Goal: Information Seeking & Learning: Learn about a topic

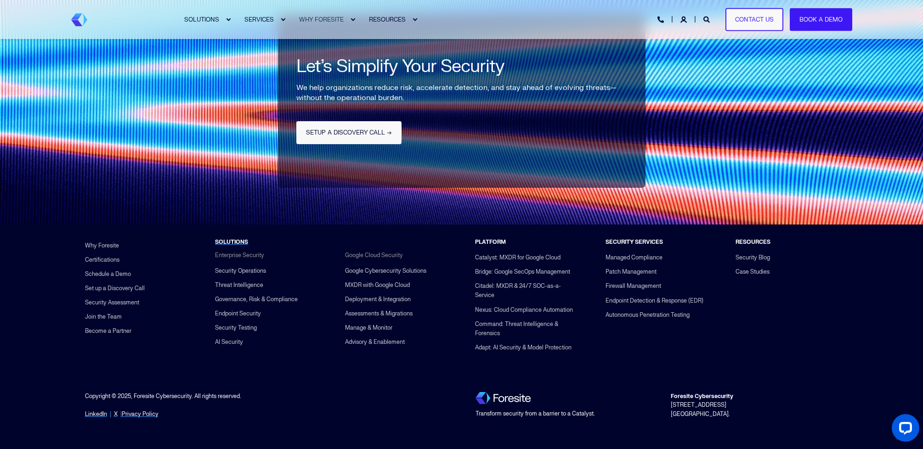
click at [79, 20] on img "Back to Home" at bounding box center [79, 19] width 16 height 13
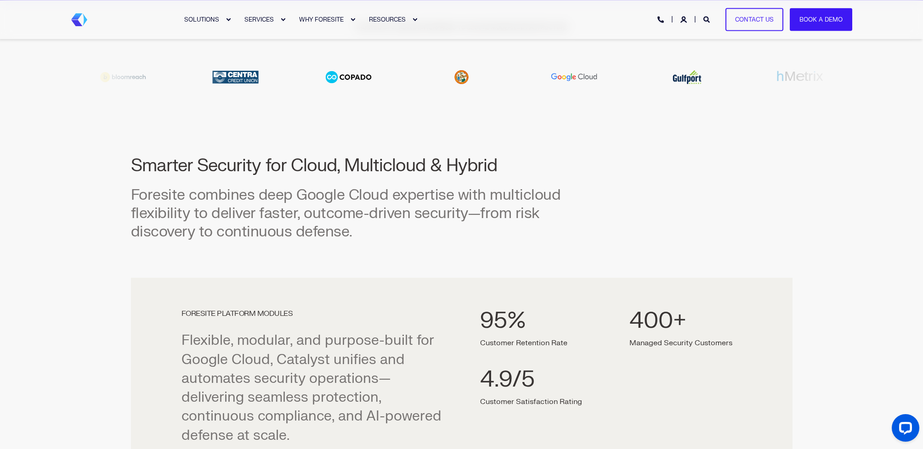
scroll to position [355, 0]
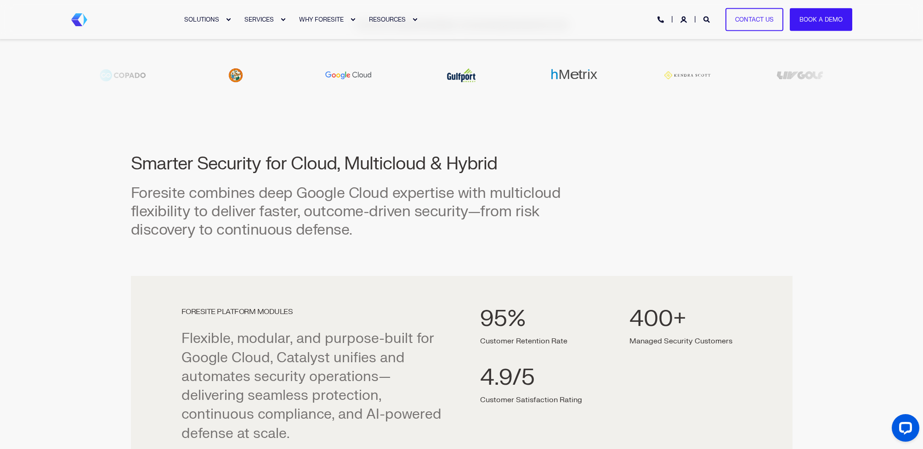
click at [208, 287] on div "FORESITE PLATFORM MODULES Flexible, modular, and purpose-built for Google Cloud…" at bounding box center [461, 401] width 625 height 250
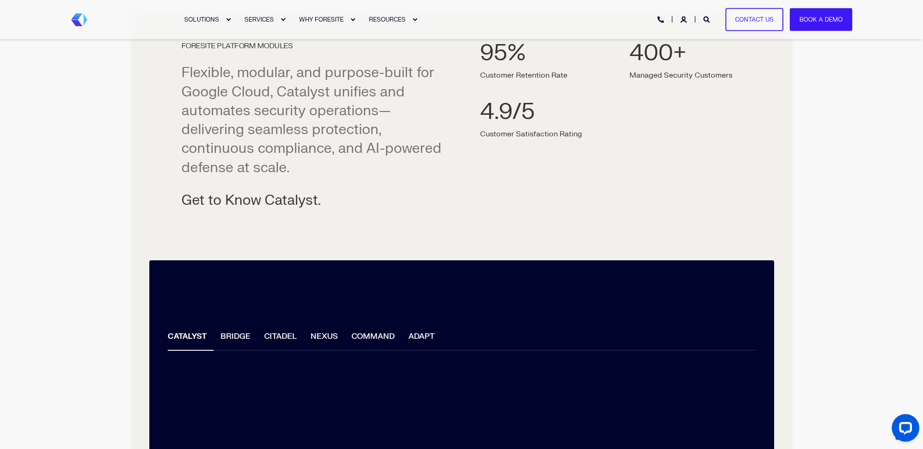
scroll to position [621, 0]
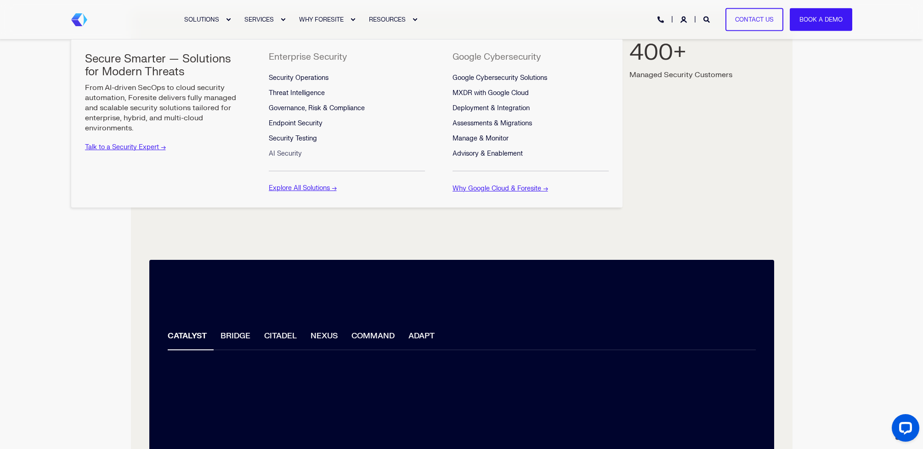
click at [296, 154] on span "AI Security" at bounding box center [285, 154] width 33 height 8
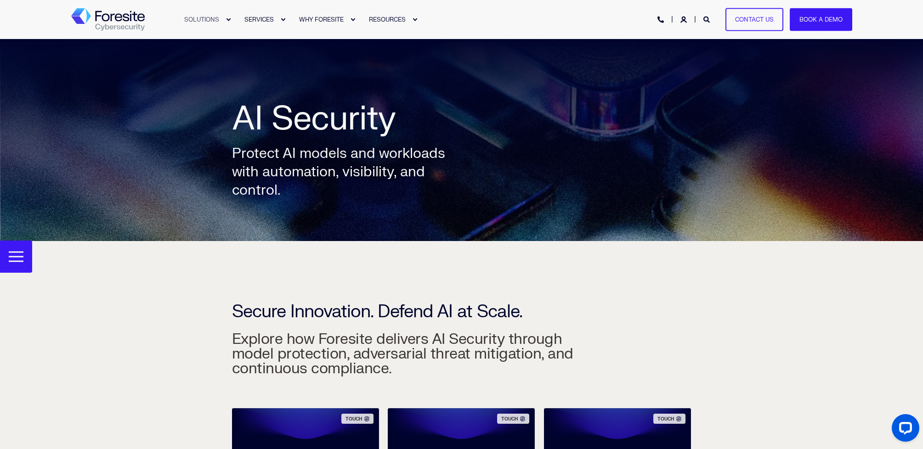
click at [80, 13] on img "Back to Home" at bounding box center [107, 19] width 73 height 23
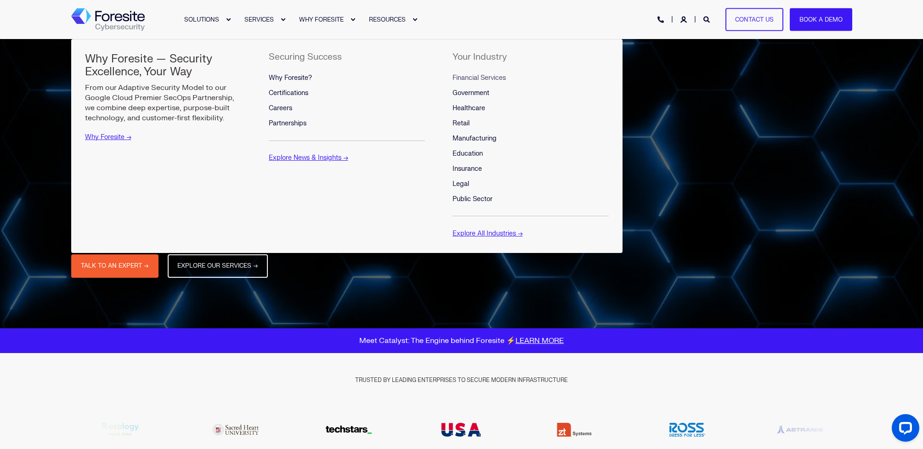
click at [472, 77] on span "Financial Services" at bounding box center [478, 78] width 53 height 8
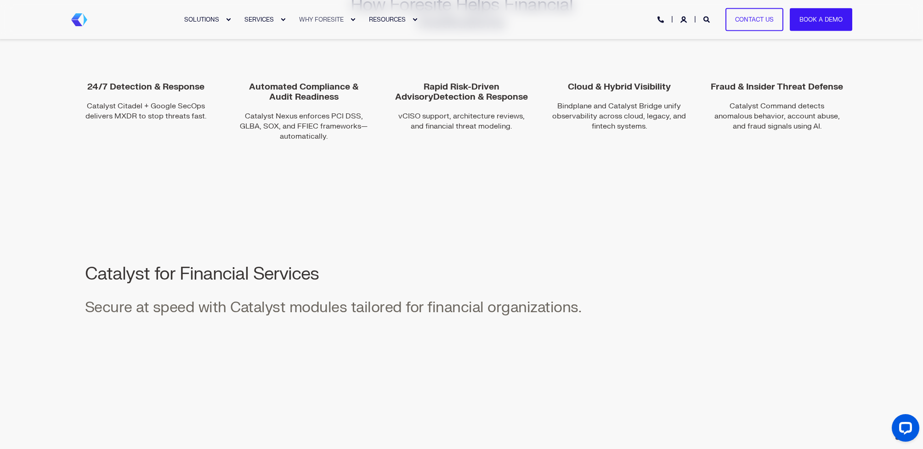
scroll to position [658, 0]
